Goal: Find specific page/section: Find specific page/section

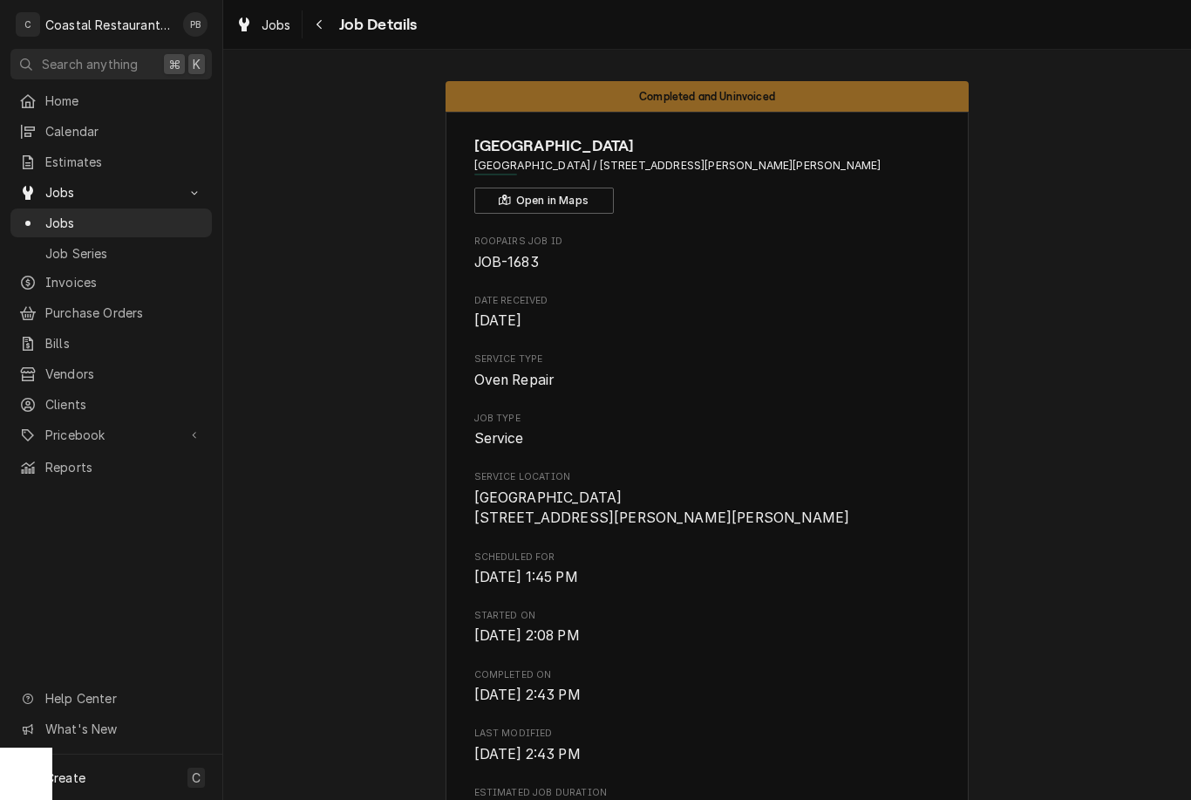
click at [58, 214] on span "Jobs" at bounding box center [124, 223] width 158 height 18
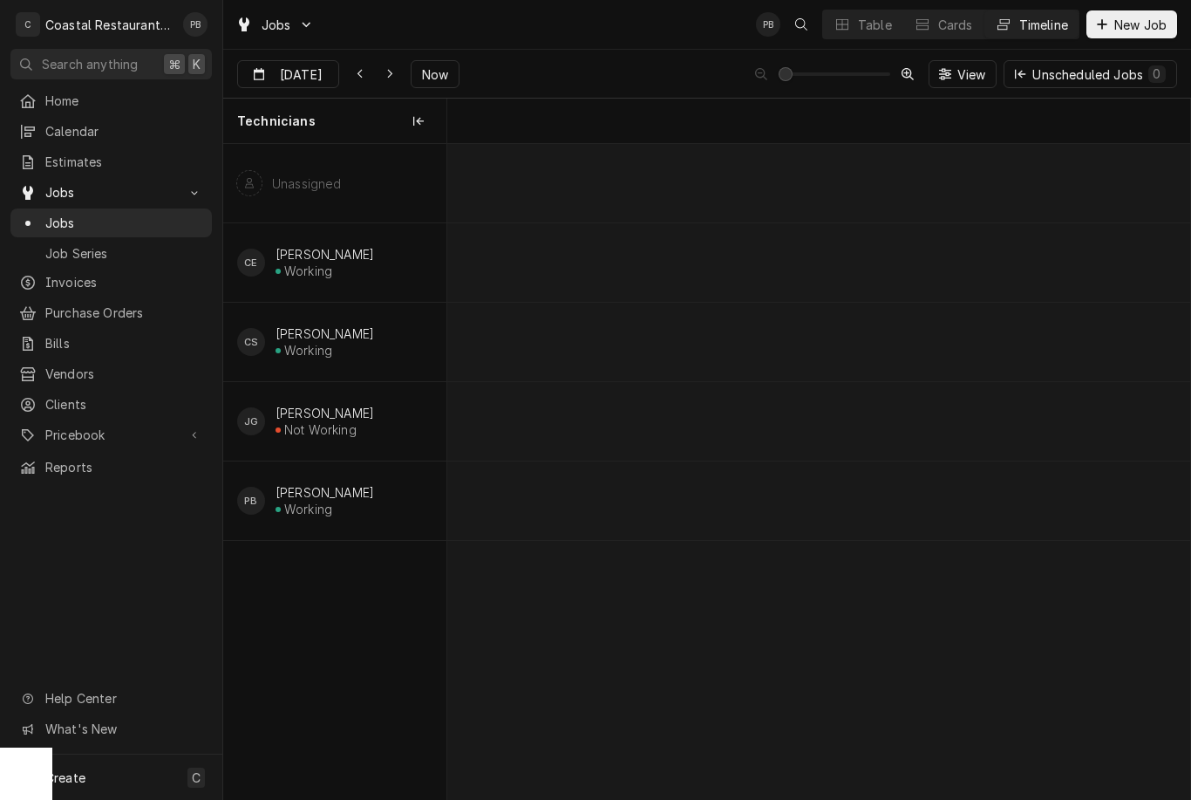
scroll to position [0, 14709]
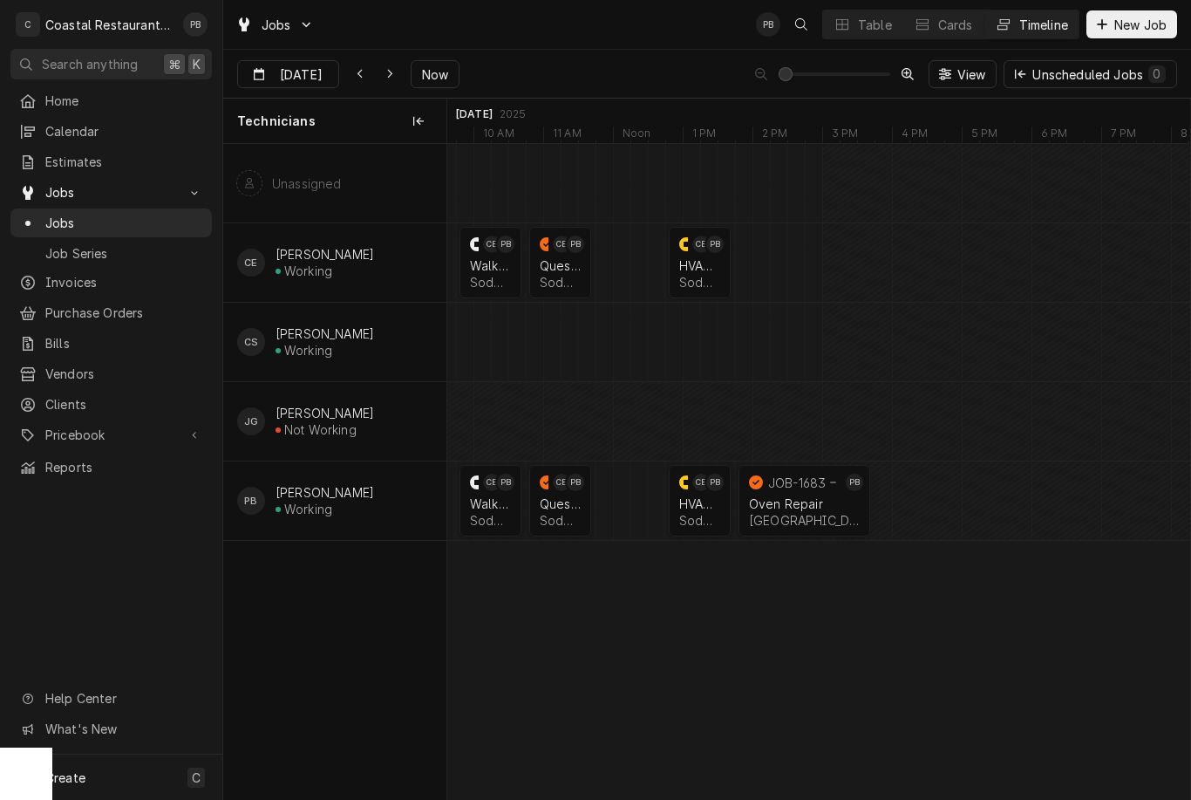
click at [437, 87] on button "Now" at bounding box center [435, 74] width 49 height 28
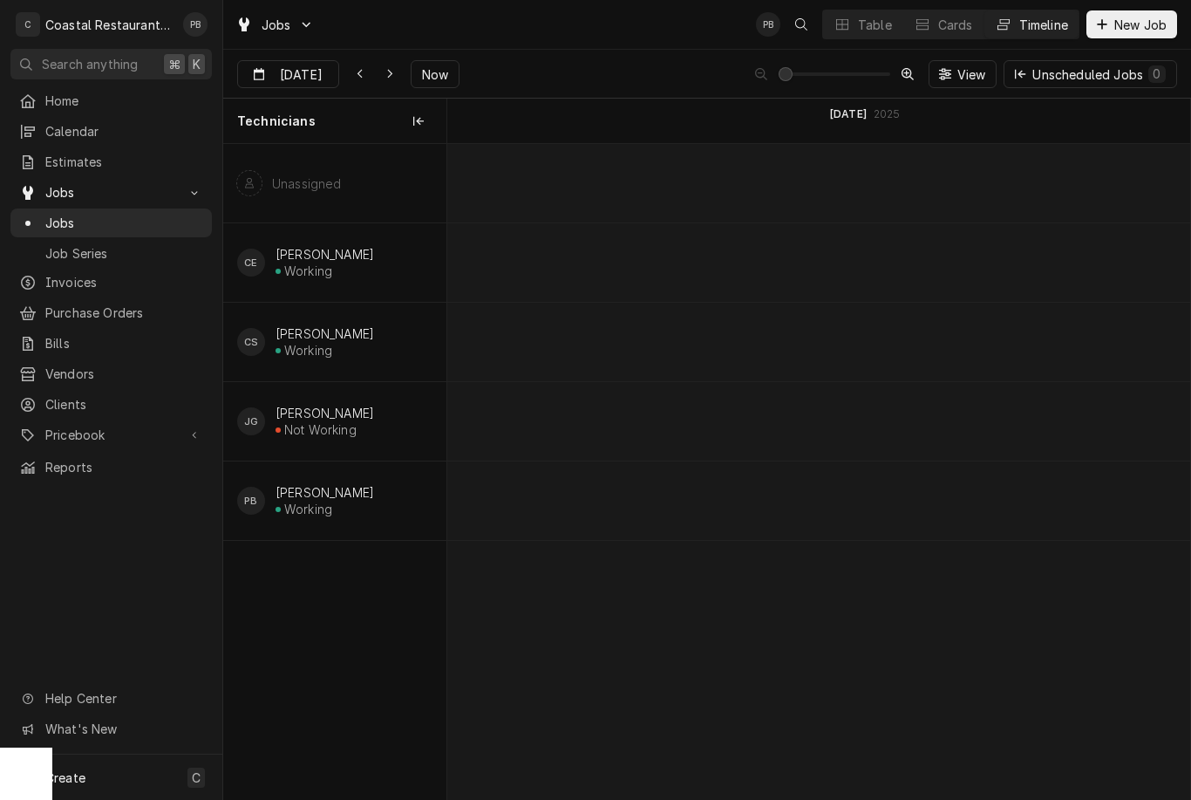
scroll to position [0, 19107]
type input "[DATE]"
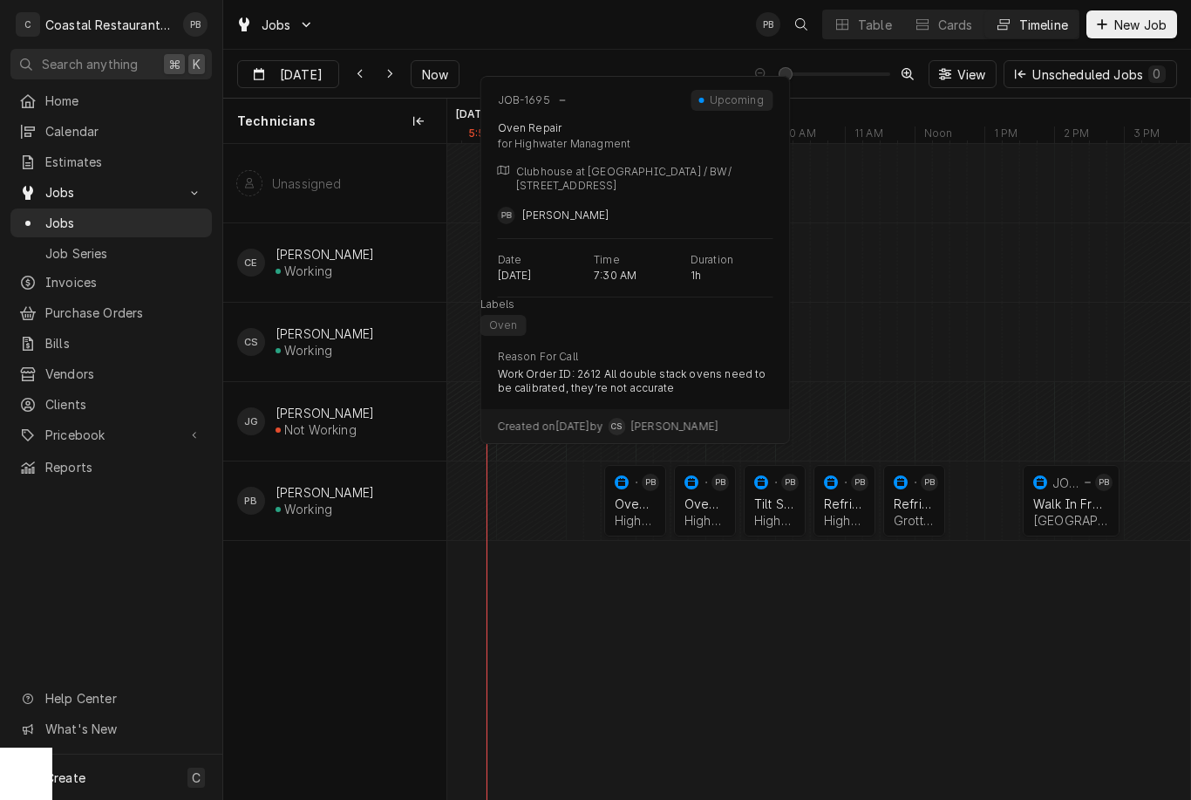
click at [648, 507] on div "normal" at bounding box center [655, 500] width 21 height 71
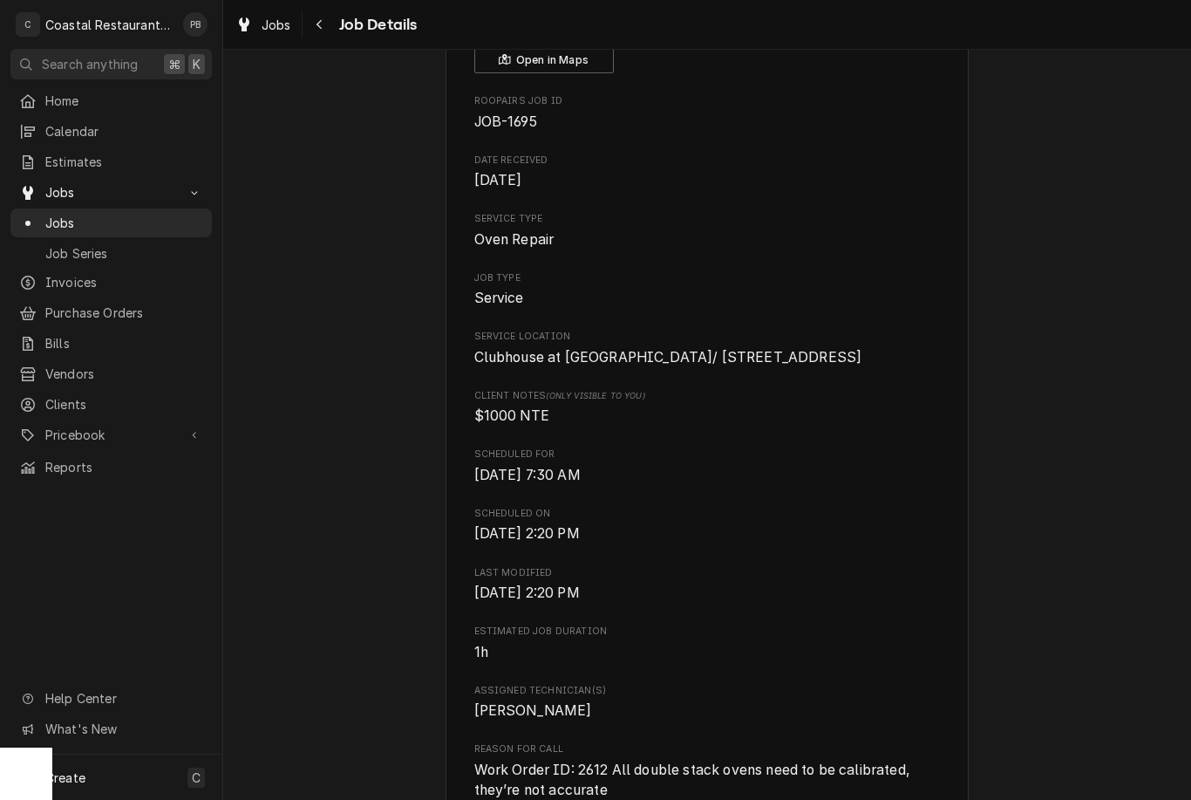
scroll to position [409, 0]
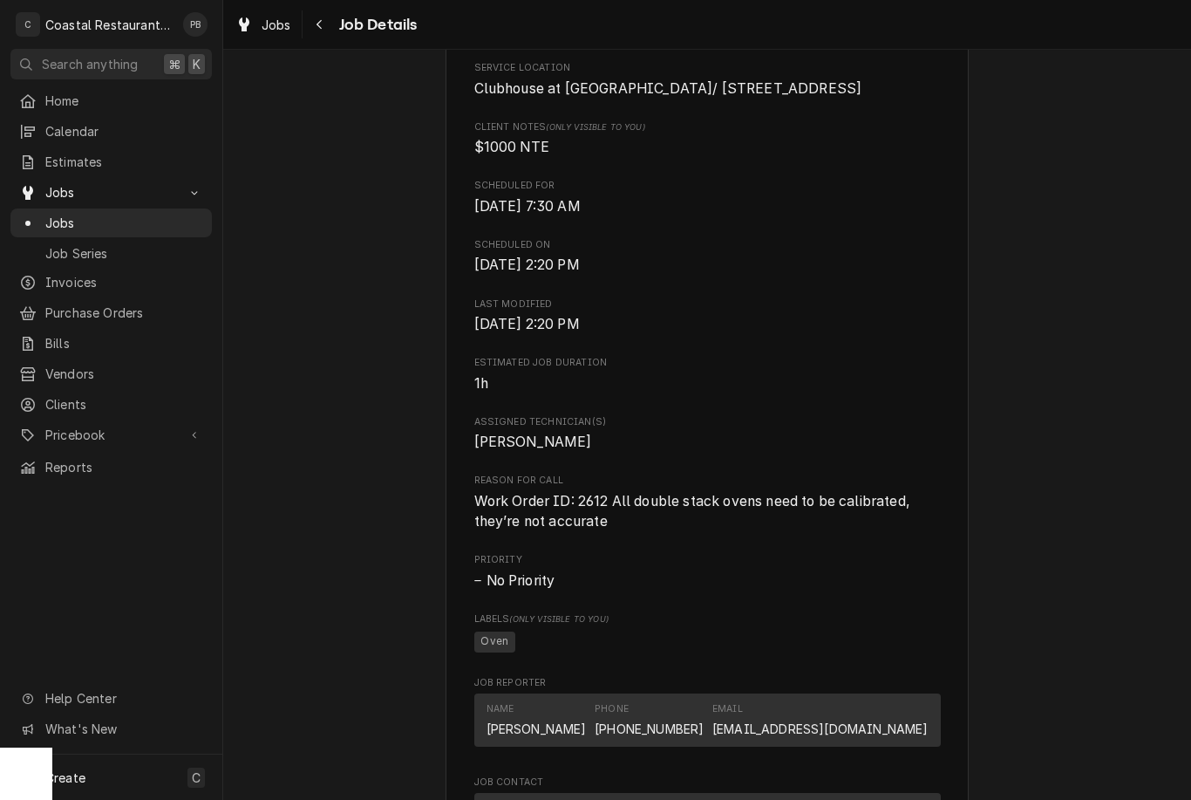
click at [330, 27] on button "Navigate back" at bounding box center [320, 24] width 28 height 28
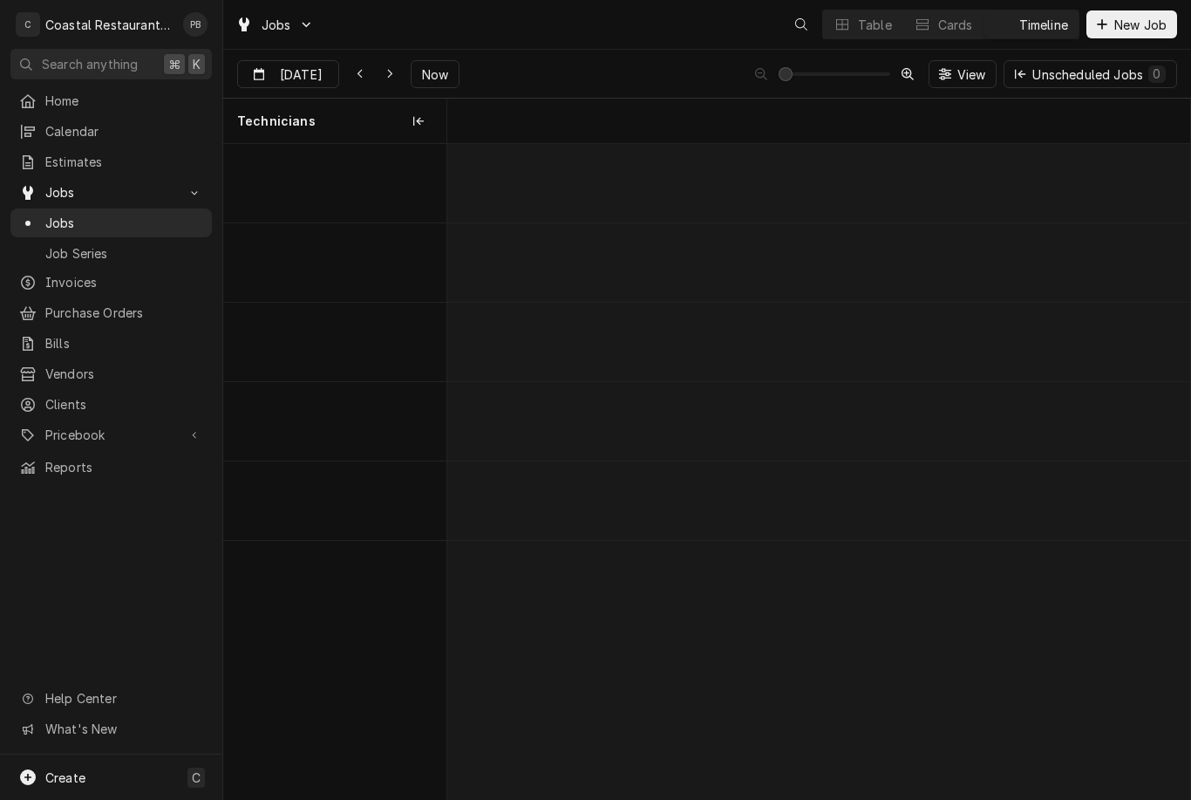
scroll to position [0, 14721]
